Goal: Task Accomplishment & Management: Manage account settings

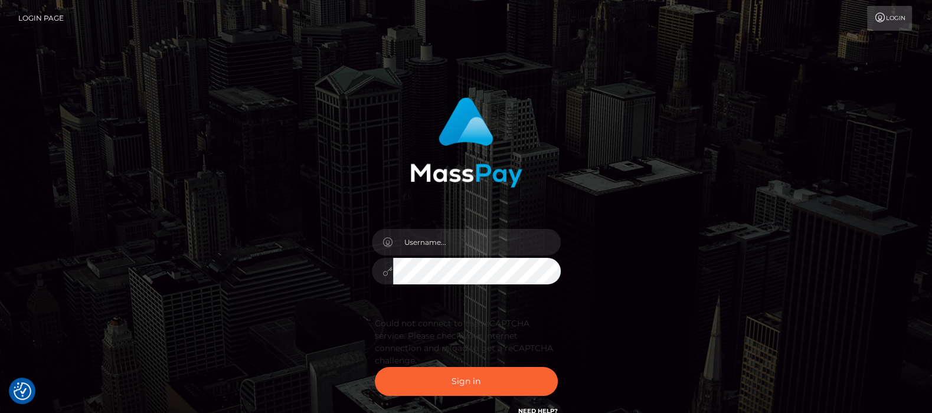
type input "[DOMAIN_NAME]"
click at [459, 381] on button "Sign in" at bounding box center [466, 381] width 183 height 29
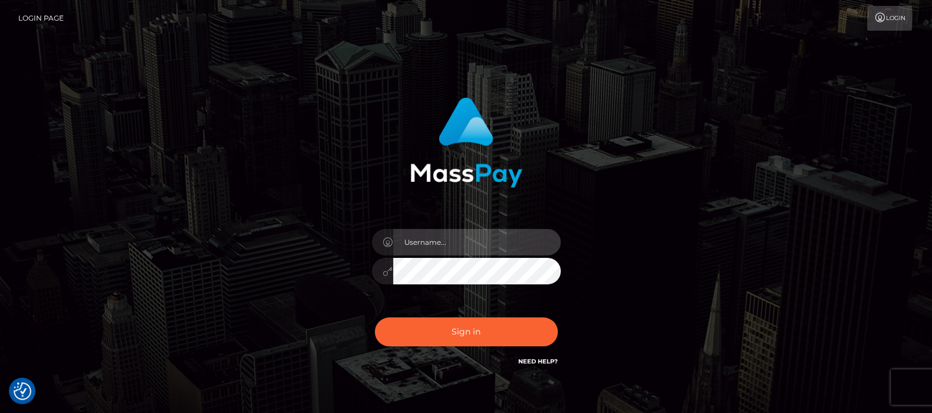
click at [439, 244] on input "text" at bounding box center [477, 242] width 168 height 27
type input "[DOMAIN_NAME]"
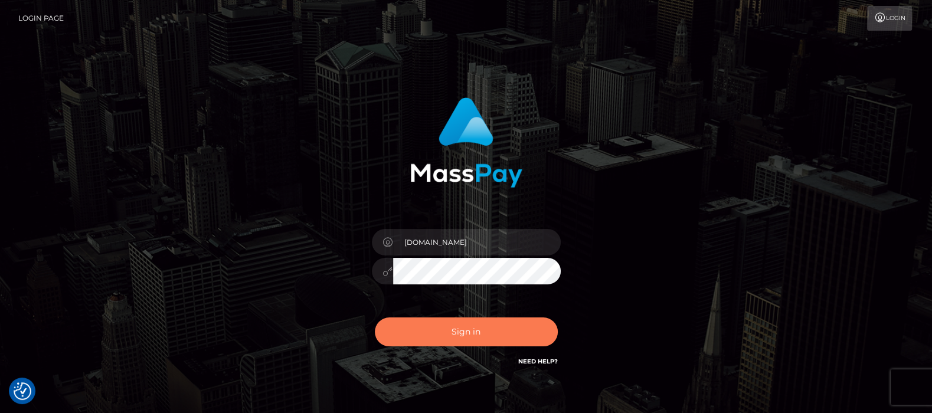
click at [469, 331] on button "Sign in" at bounding box center [466, 332] width 183 height 29
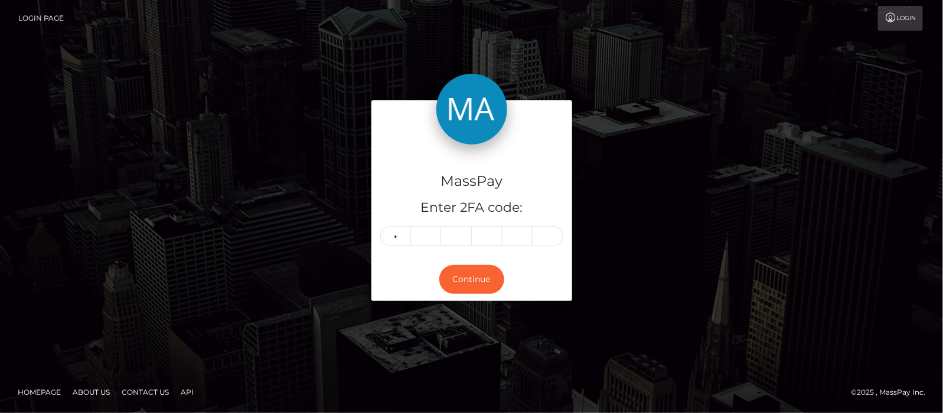
type input "8"
type input "4"
type input "1"
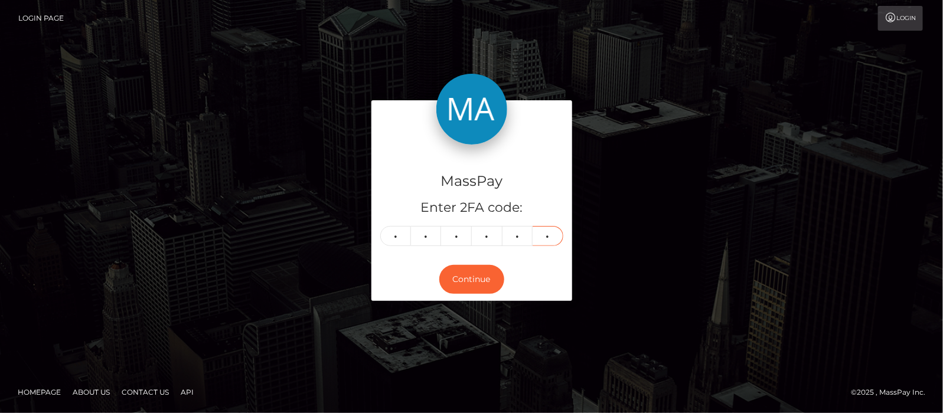
type input "4"
click at [559, 235] on input "4" at bounding box center [548, 236] width 31 height 20
click at [542, 237] on input "4" at bounding box center [548, 236] width 31 height 20
click at [552, 239] on input "4" at bounding box center [548, 236] width 31 height 20
click at [468, 275] on button "Continue" at bounding box center [471, 279] width 65 height 29
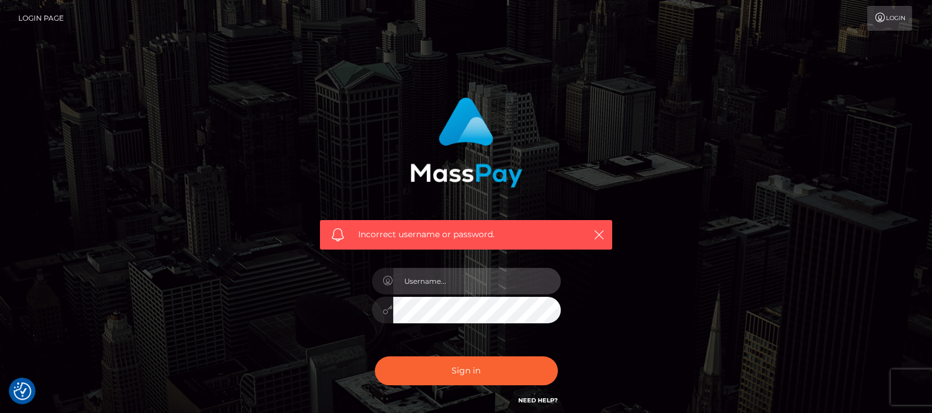
click at [457, 278] on input "text" at bounding box center [477, 281] width 168 height 27
type input "[DOMAIN_NAME]"
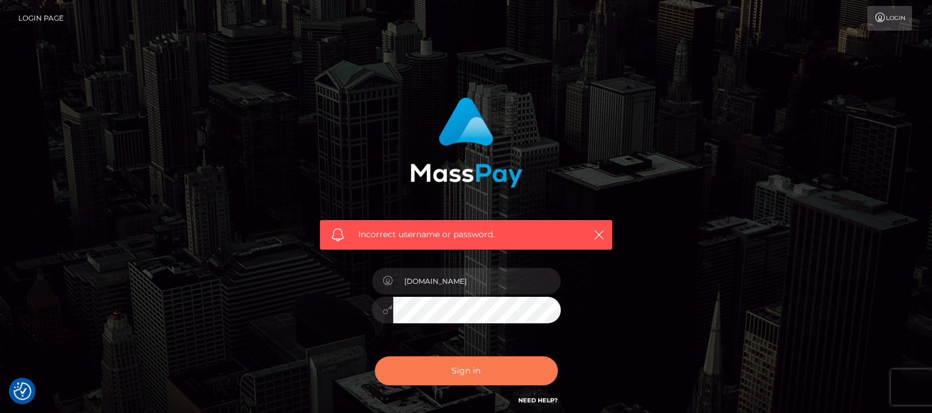
click at [465, 372] on button "Sign in" at bounding box center [466, 371] width 183 height 29
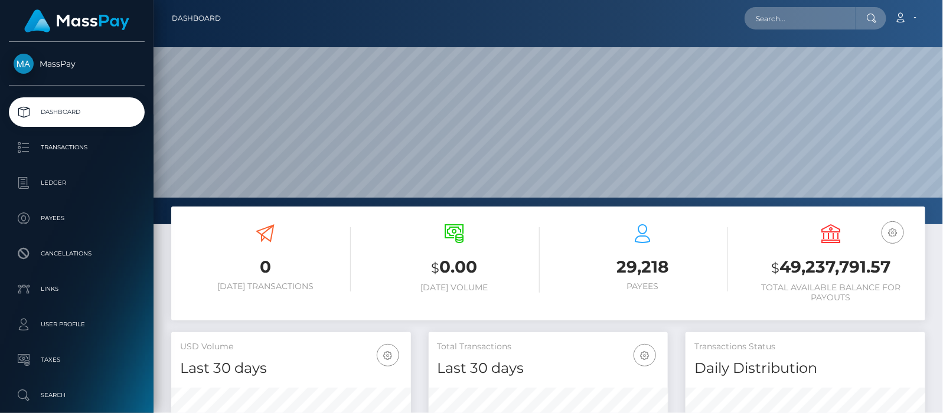
scroll to position [224, 789]
click at [797, 20] on input "text" at bounding box center [800, 18] width 111 height 22
click at [785, 18] on input "text" at bounding box center [800, 18] width 111 height 22
click at [786, 15] on input "text" at bounding box center [800, 18] width 111 height 22
click at [842, 19] on input "text" at bounding box center [800, 18] width 111 height 22
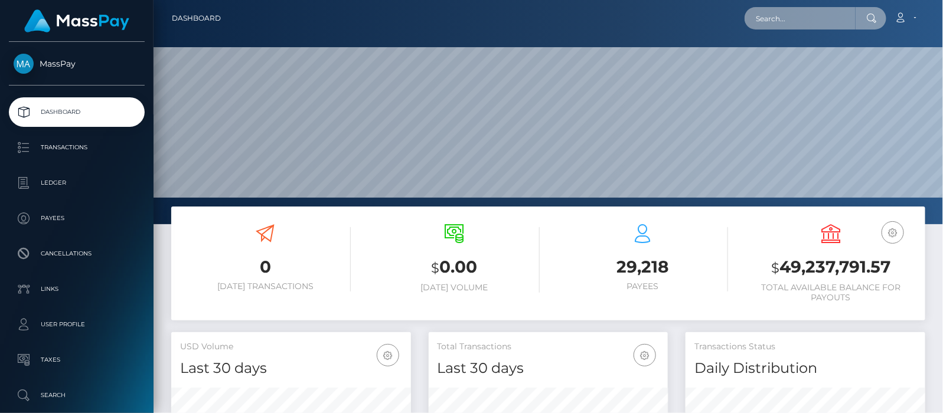
click at [834, 21] on input "text" at bounding box center [800, 18] width 111 height 22
click at [814, 22] on input "text" at bounding box center [800, 18] width 111 height 22
click at [785, 24] on input "text" at bounding box center [800, 18] width 111 height 22
click at [814, 16] on input "33896420" at bounding box center [800, 18] width 111 height 22
type input "3"
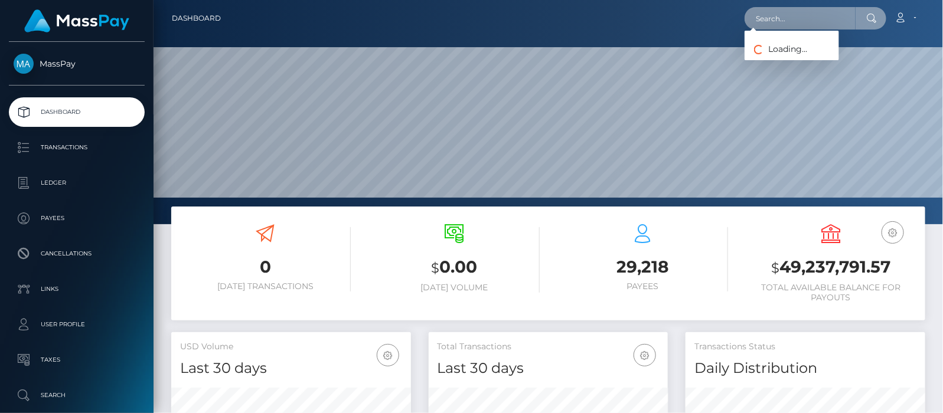
click at [814, 16] on input "text" at bounding box center [800, 18] width 111 height 22
click at [798, 21] on input "text" at bounding box center [800, 18] width 111 height 22
type input "d"
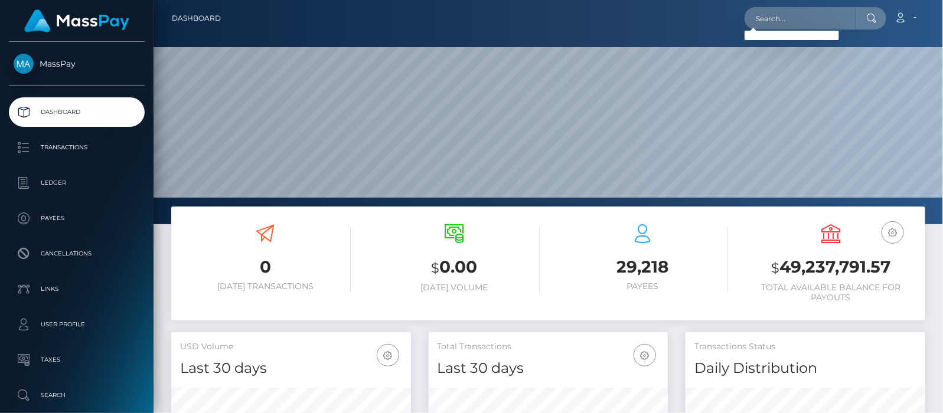
click at [872, 14] on icon at bounding box center [872, 18] width 10 height 9
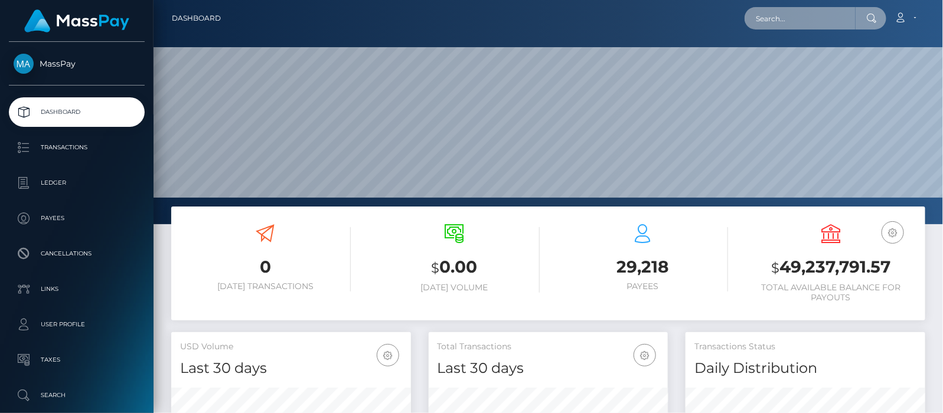
click at [811, 13] on input "text" at bounding box center [800, 18] width 111 height 22
type input "*"
click at [872, 14] on icon at bounding box center [872, 18] width 10 height 9
click at [915, 17] on link "Account" at bounding box center [905, 18] width 35 height 25
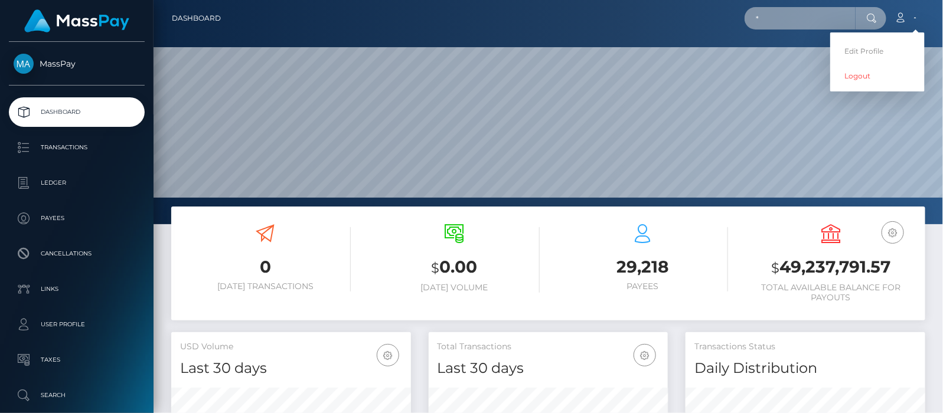
drag, startPoint x: 771, startPoint y: 25, endPoint x: 771, endPoint y: 19, distance: 5.9
click at [771, 25] on input "*" at bounding box center [800, 18] width 111 height 22
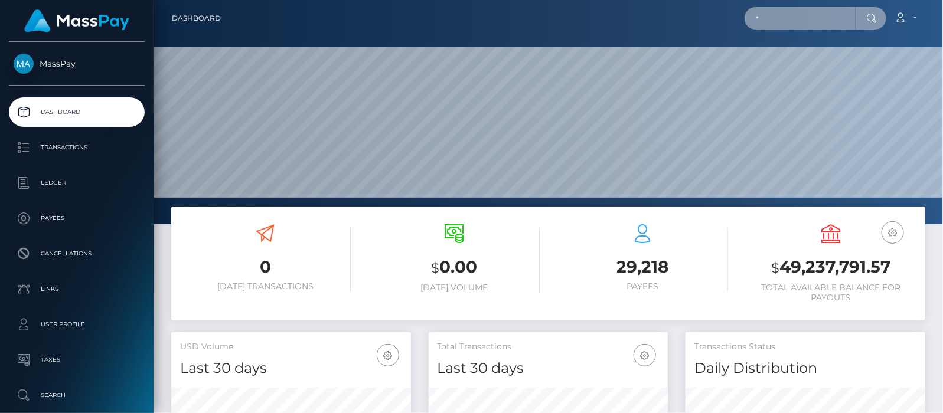
drag, startPoint x: 771, startPoint y: 19, endPoint x: 735, endPoint y: 15, distance: 35.7
click at [735, 15] on div "* Loading... Loading... Account Edit Profile Logout" at bounding box center [577, 18] width 694 height 25
click at [818, 14] on input "*" at bounding box center [800, 18] width 111 height 22
click at [819, 19] on input "text" at bounding box center [800, 18] width 111 height 22
click at [782, 12] on input "text" at bounding box center [800, 18] width 111 height 22
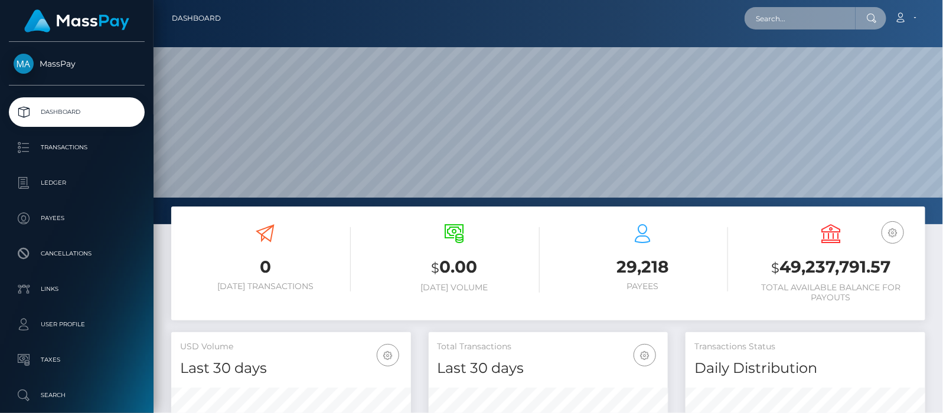
click at [826, 21] on input "text" at bounding box center [800, 18] width 111 height 22
click at [823, 21] on input "text" at bounding box center [800, 18] width 111 height 22
type input "c"
click at [872, 18] on icon at bounding box center [872, 18] width 10 height 9
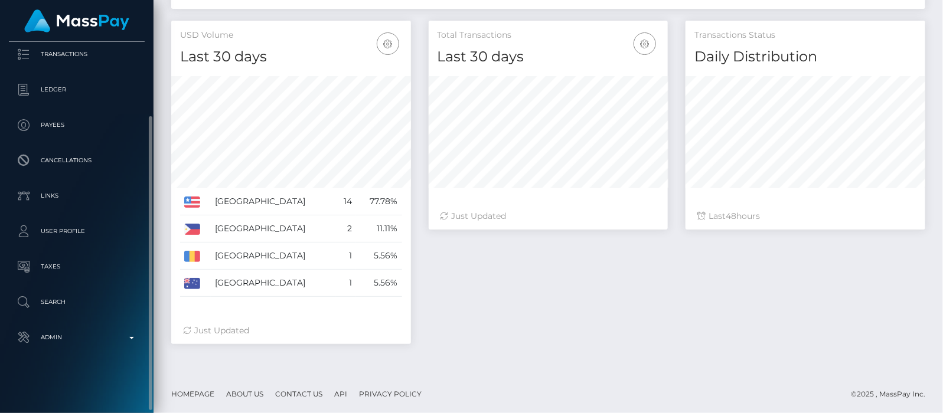
scroll to position [0, 0]
